Goal: Task Accomplishment & Management: Manage account settings

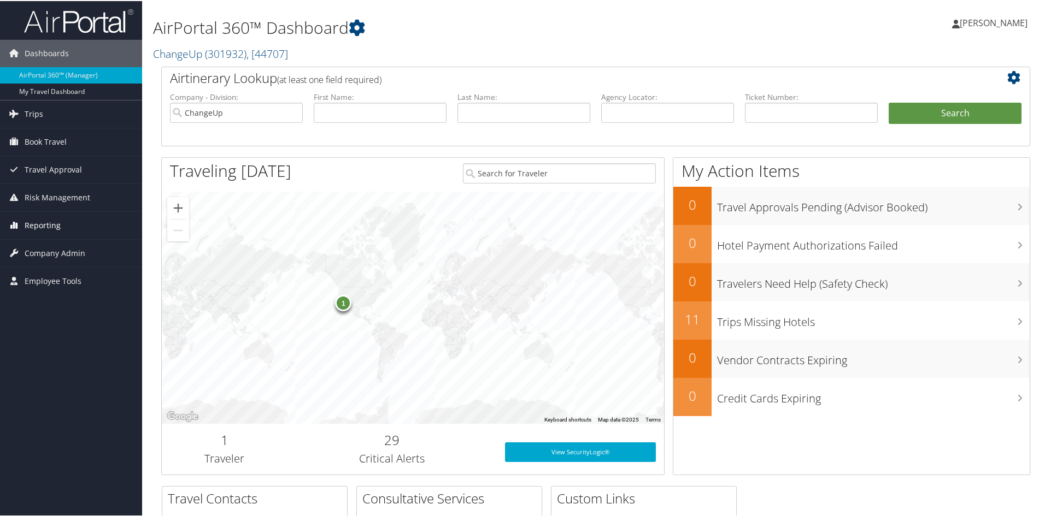
click at [46, 223] on span "Reporting" at bounding box center [43, 224] width 36 height 27
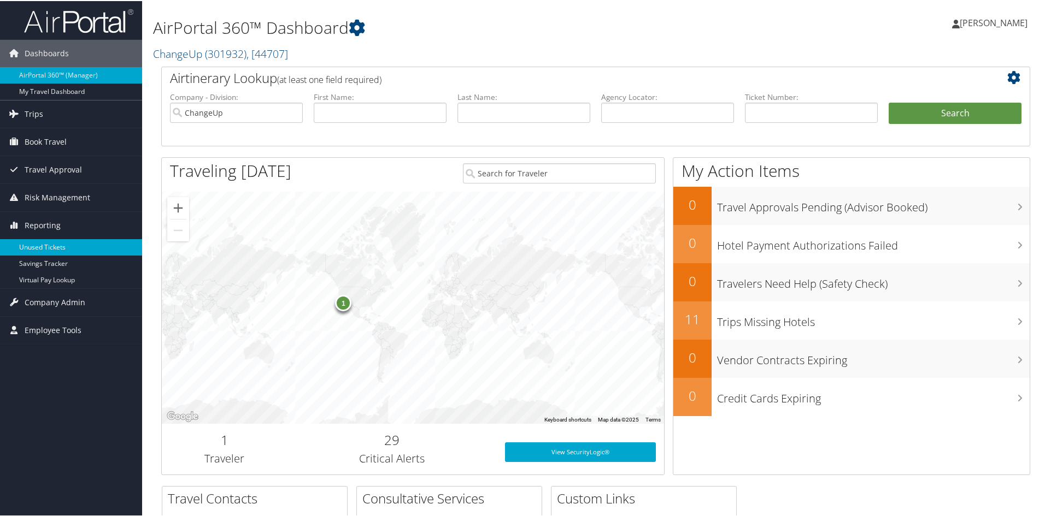
click at [43, 244] on link "Unused Tickets" at bounding box center [71, 246] width 142 height 16
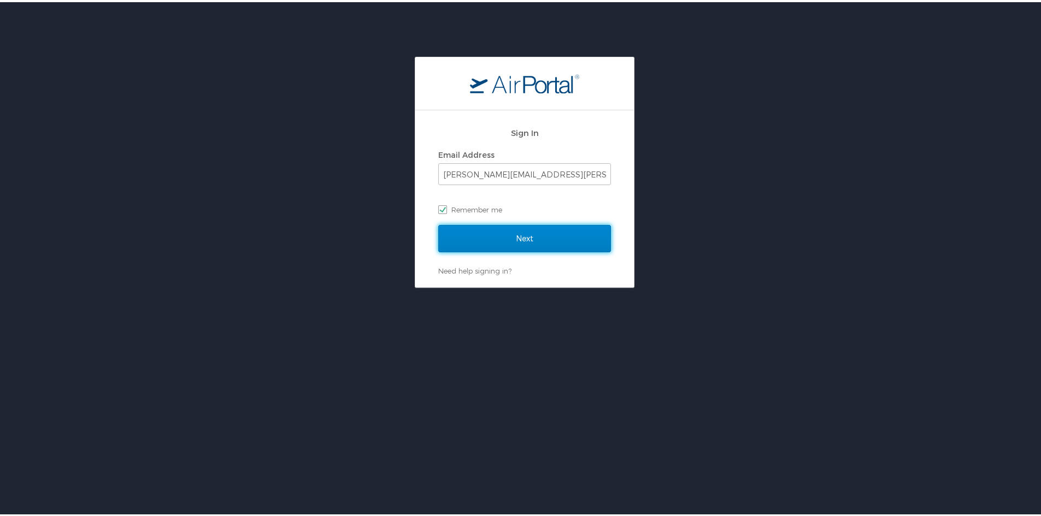
click at [532, 240] on input "Next" at bounding box center [524, 236] width 173 height 27
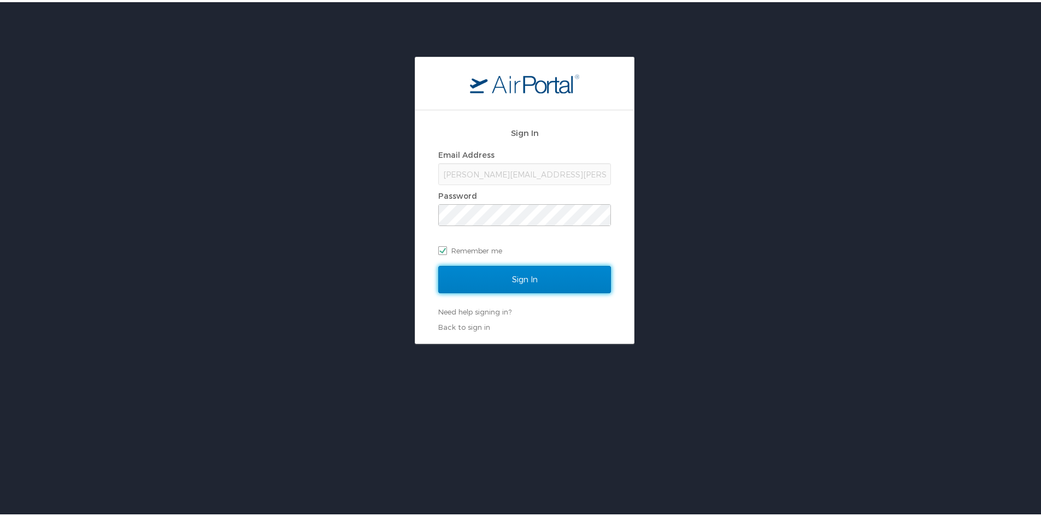
click at [541, 281] on input "Sign In" at bounding box center [524, 277] width 173 height 27
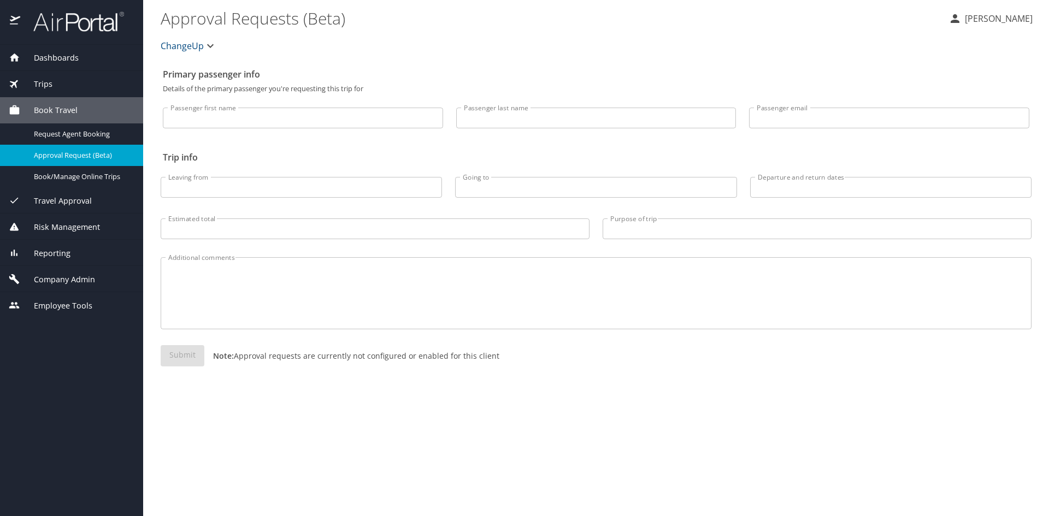
click at [56, 253] on span "Reporting" at bounding box center [45, 254] width 50 height 12
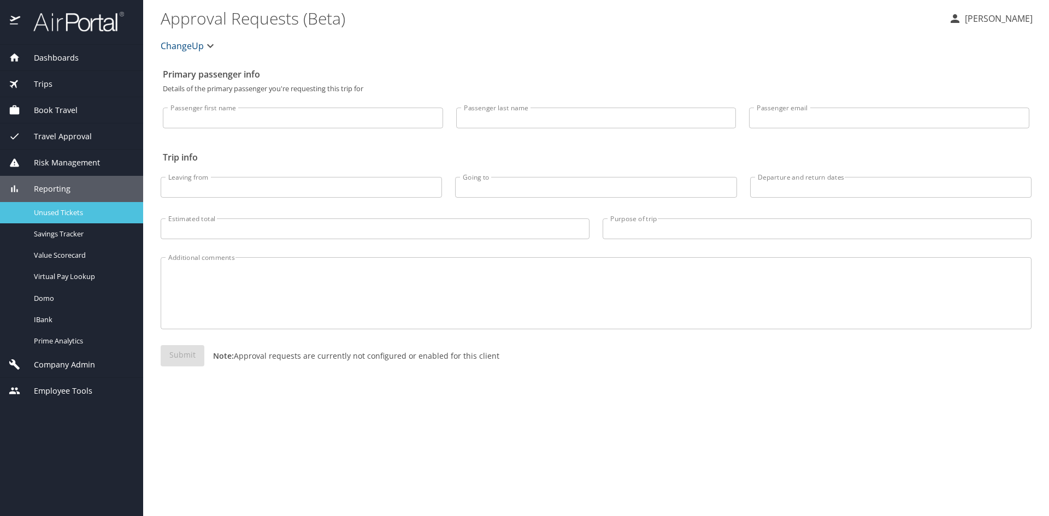
click at [61, 211] on span "Unused Tickets" at bounding box center [82, 213] width 96 height 10
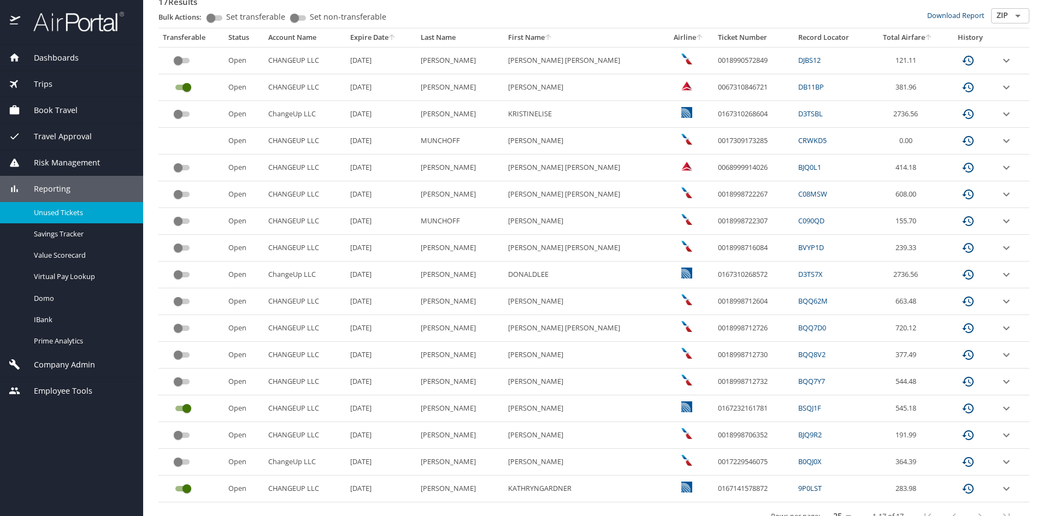
scroll to position [225, 0]
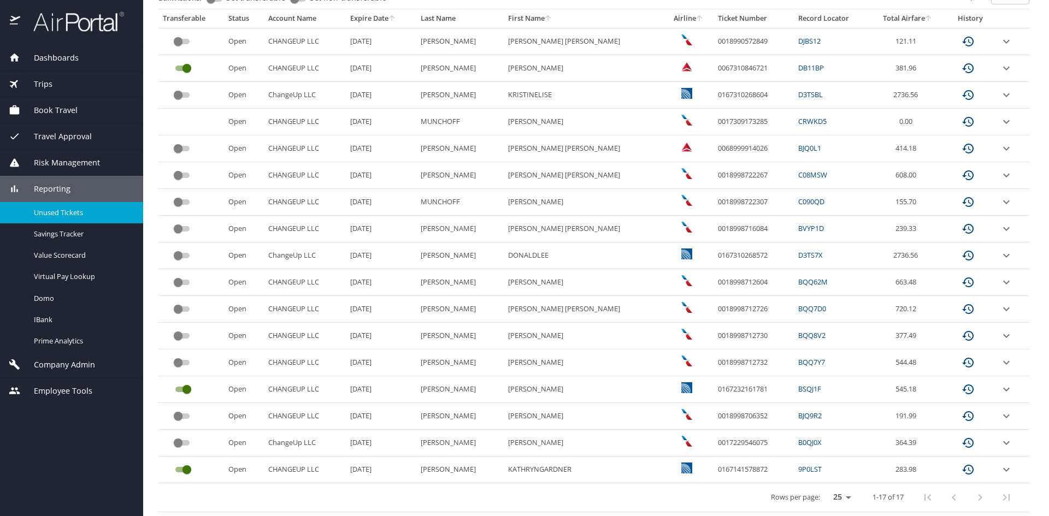
click at [55, 191] on span "Reporting" at bounding box center [45, 189] width 50 height 12
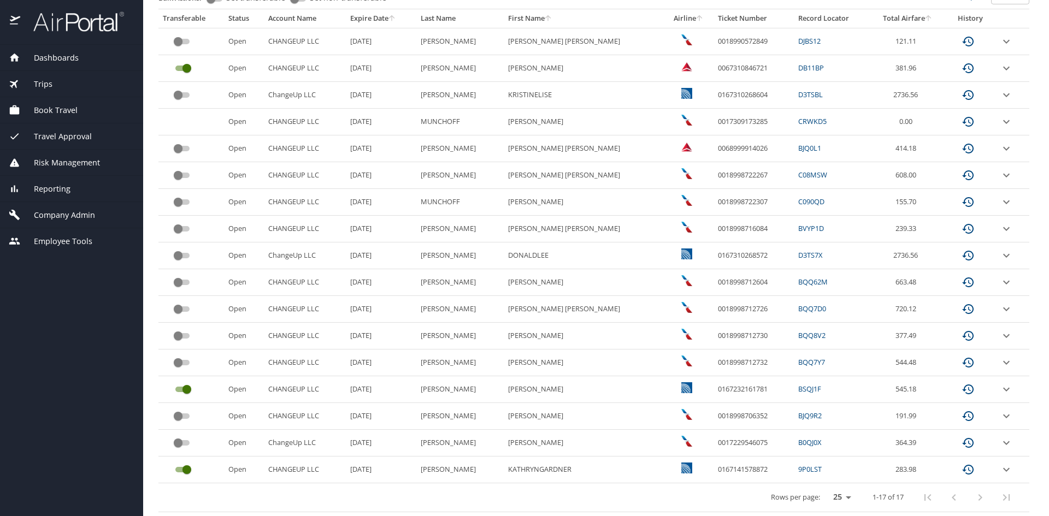
click at [56, 189] on span "Reporting" at bounding box center [45, 189] width 50 height 12
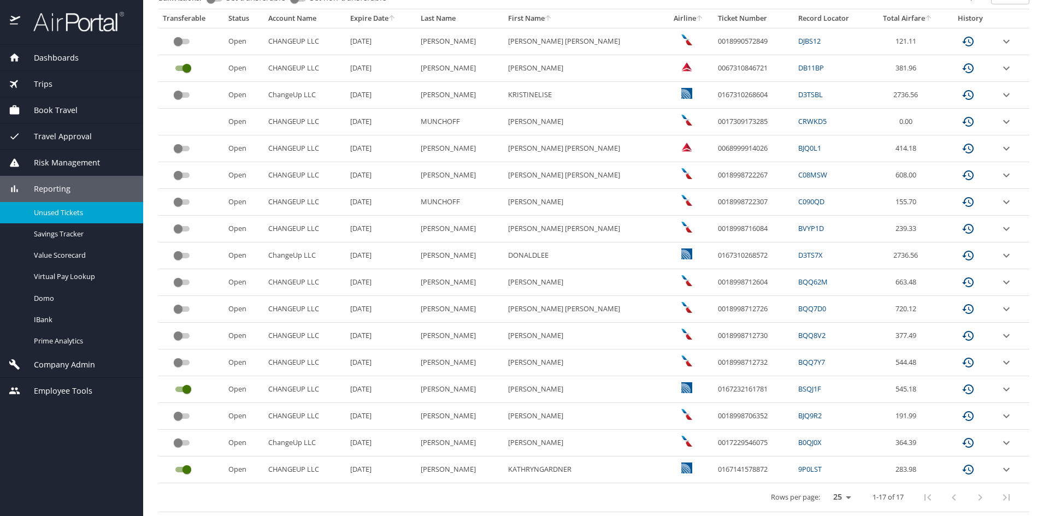
click at [53, 212] on span "Unused Tickets" at bounding box center [82, 213] width 96 height 10
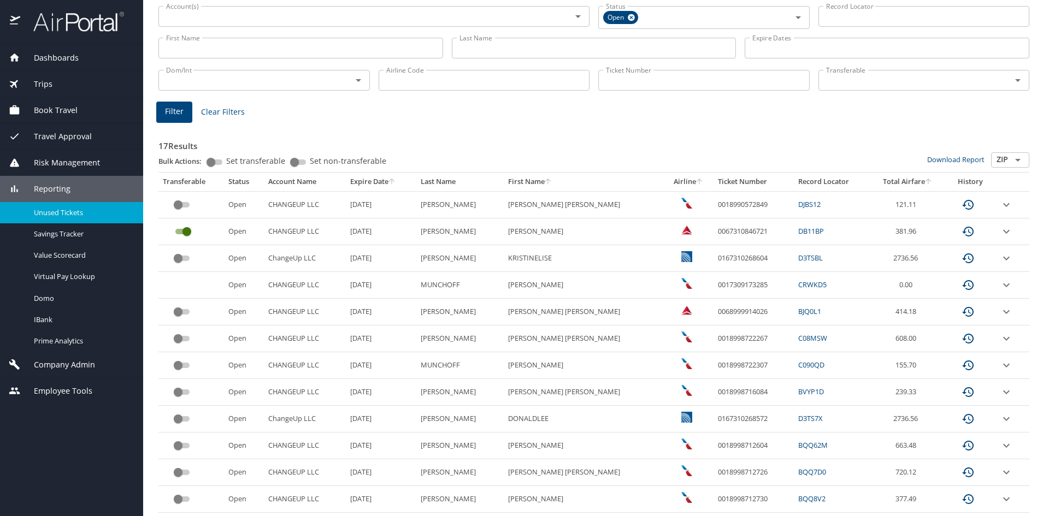
scroll to position [61, 0]
click at [1000, 205] on icon "expand row" at bounding box center [1006, 205] width 13 height 13
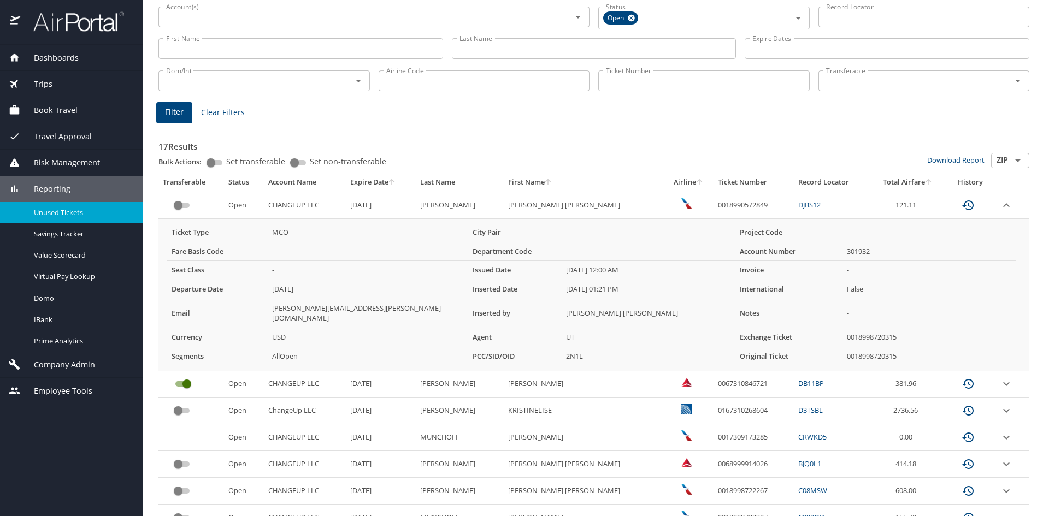
click at [1000, 205] on icon "expand row" at bounding box center [1006, 205] width 13 height 13
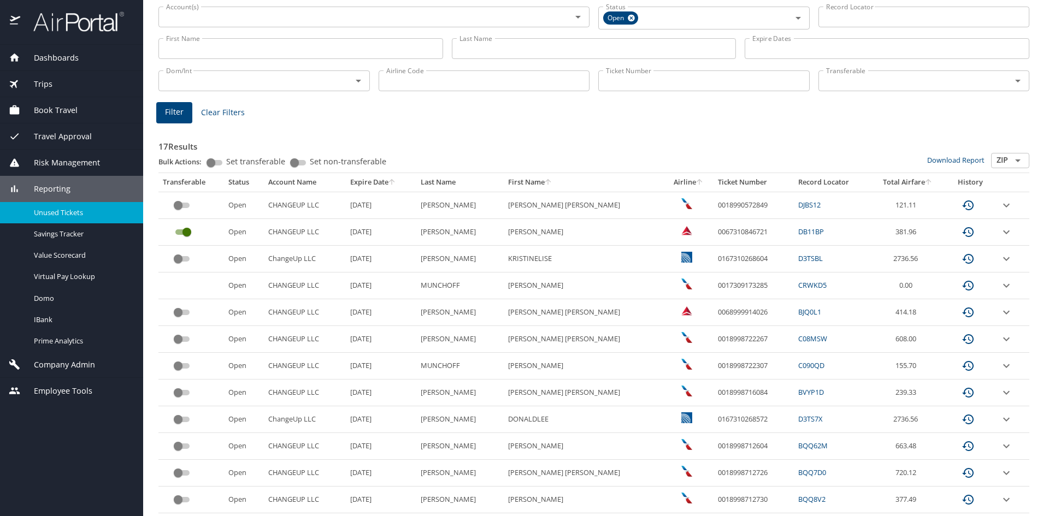
click at [1003, 233] on icon "expand row" at bounding box center [1006, 232] width 7 height 4
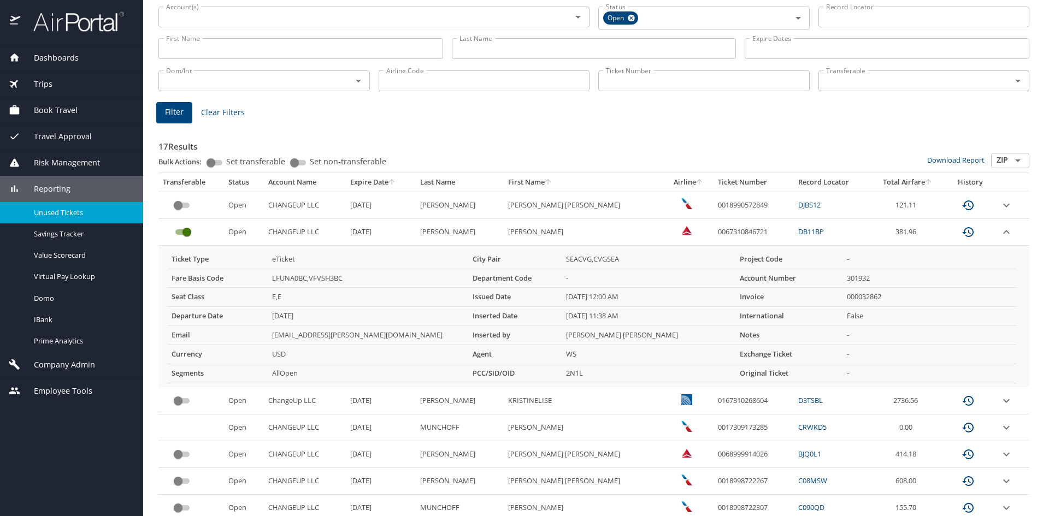
click at [1000, 229] on icon "expand row" at bounding box center [1006, 232] width 13 height 13
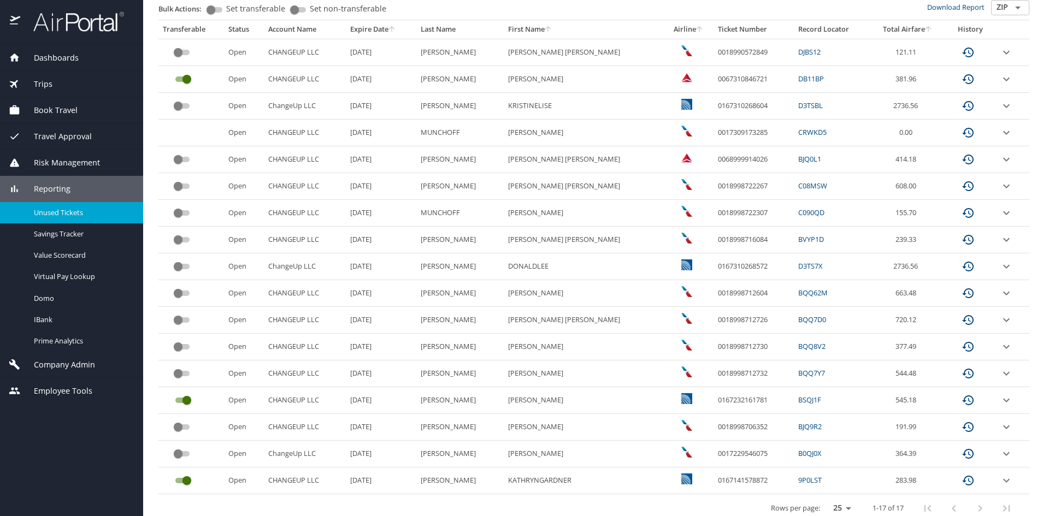
scroll to position [225, 0]
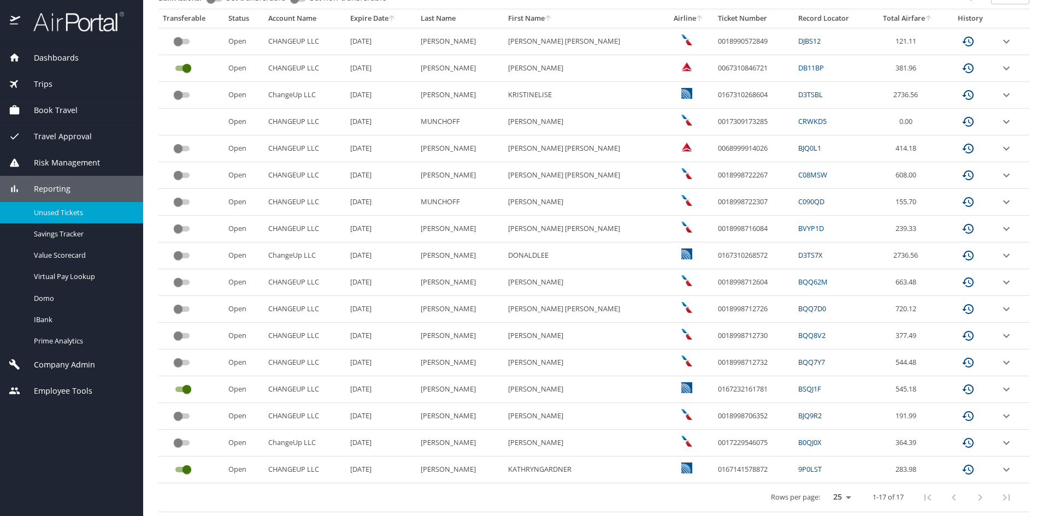
click at [1003, 389] on icon "expand row" at bounding box center [1006, 389] width 7 height 4
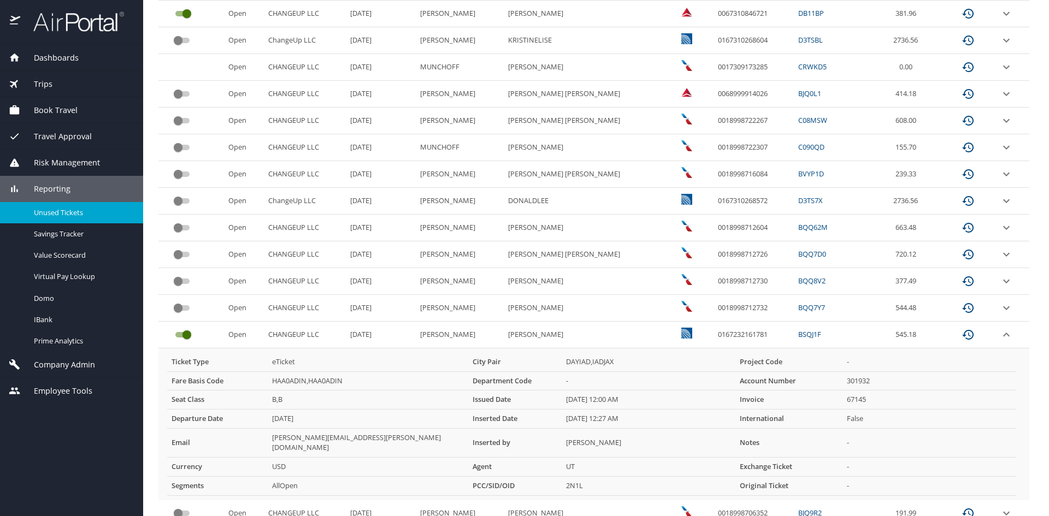
scroll to position [280, 0]
click at [1003, 334] on icon "expand row" at bounding box center [1006, 335] width 7 height 4
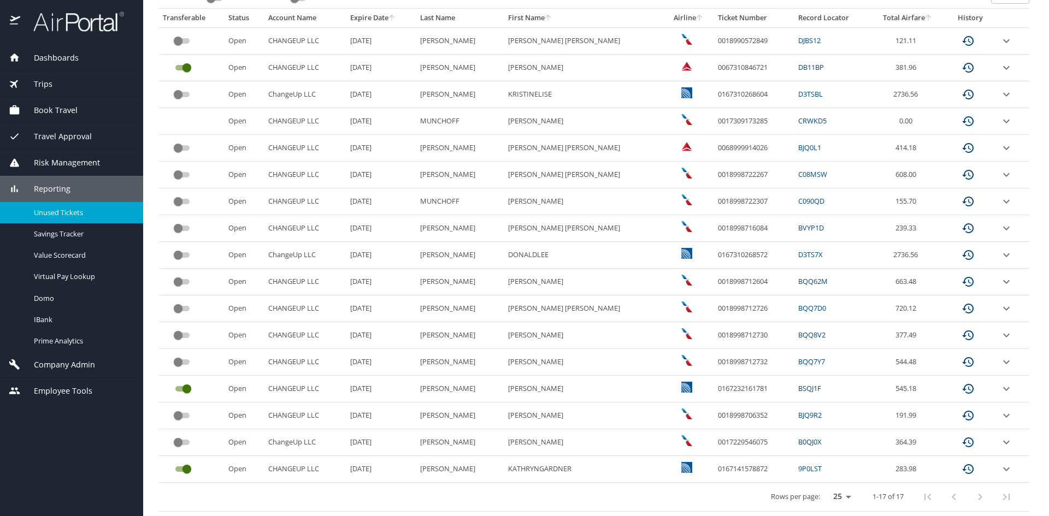
scroll to position [225, 0]
click at [1003, 120] on icon "expand row" at bounding box center [1006, 122] width 7 height 4
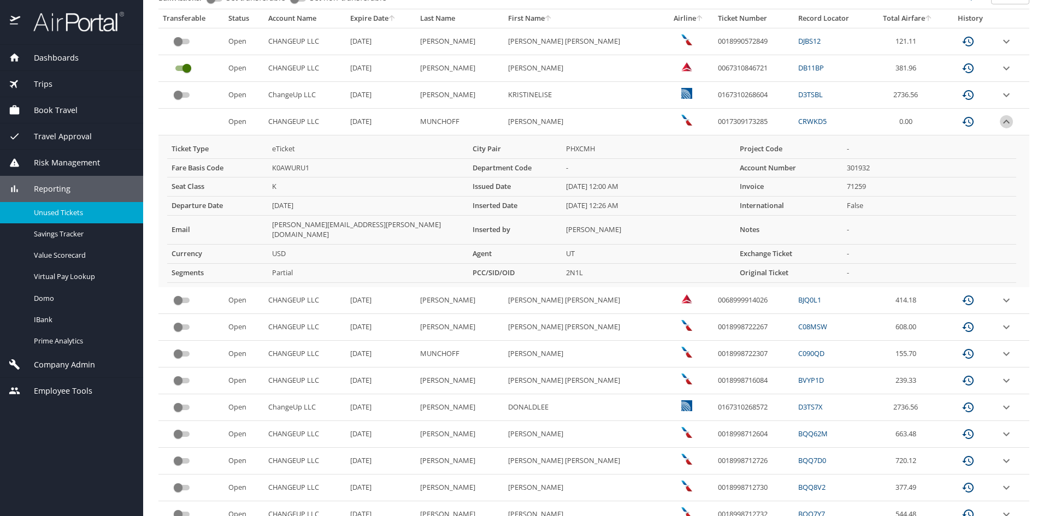
click at [1000, 120] on icon "expand row" at bounding box center [1006, 121] width 13 height 13
